Goal: Information Seeking & Learning: Learn about a topic

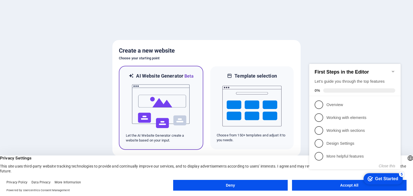
click at [153, 100] on img at bounding box center [160, 107] width 59 height 54
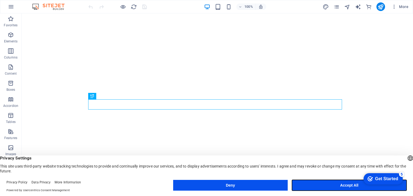
click at [350, 187] on button "Accept All" at bounding box center [349, 185] width 115 height 11
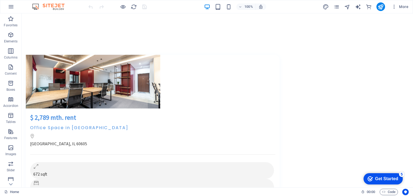
scroll to position [1377, 0]
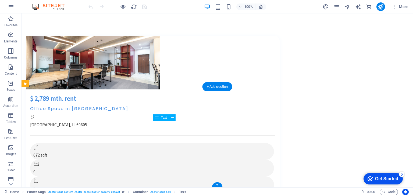
drag, startPoint x: 184, startPoint y: 124, endPoint x: 166, endPoint y: 124, distance: 17.7
drag, startPoint x: 155, startPoint y: 125, endPoint x: 201, endPoint y: 137, distance: 47.0
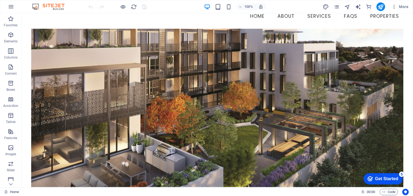
scroll to position [22, 0]
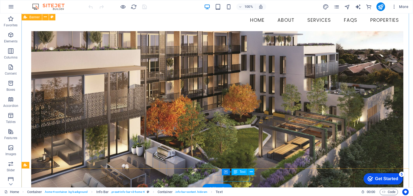
click at [390, 177] on div "Get Started" at bounding box center [386, 179] width 23 height 5
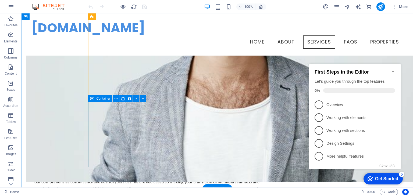
scroll to position [315, 0]
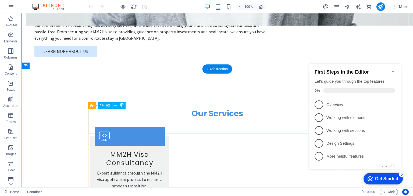
scroll to position [640, 0]
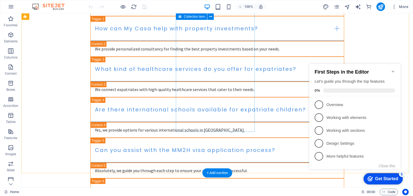
scroll to position [1151, 0]
